Goal: Find specific page/section: Find specific page/section

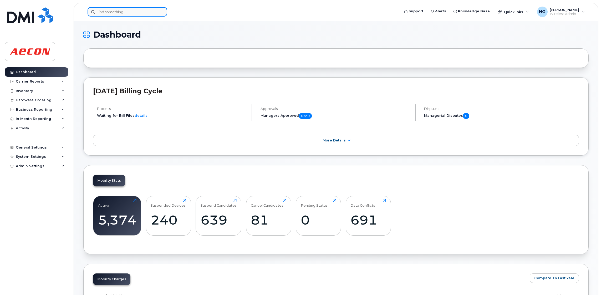
click at [135, 8] on input at bounding box center [127, 11] width 80 height 9
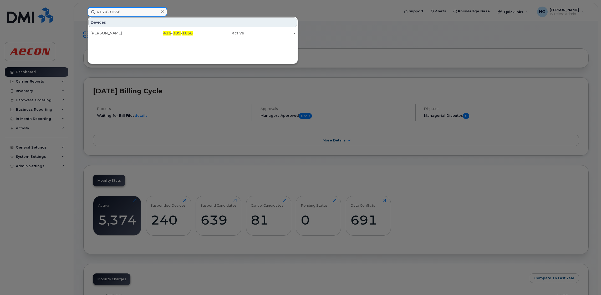
type input "4163891656"
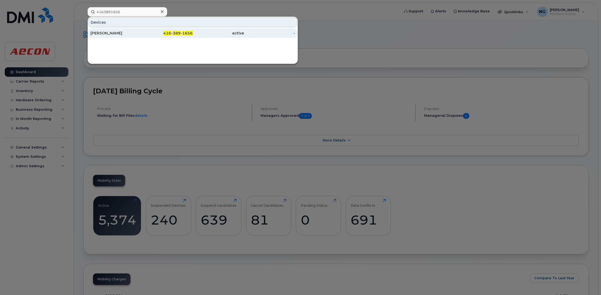
click at [98, 34] on div "[PERSON_NAME]" at bounding box center [115, 32] width 51 height 5
